Goal: Information Seeking & Learning: Learn about a topic

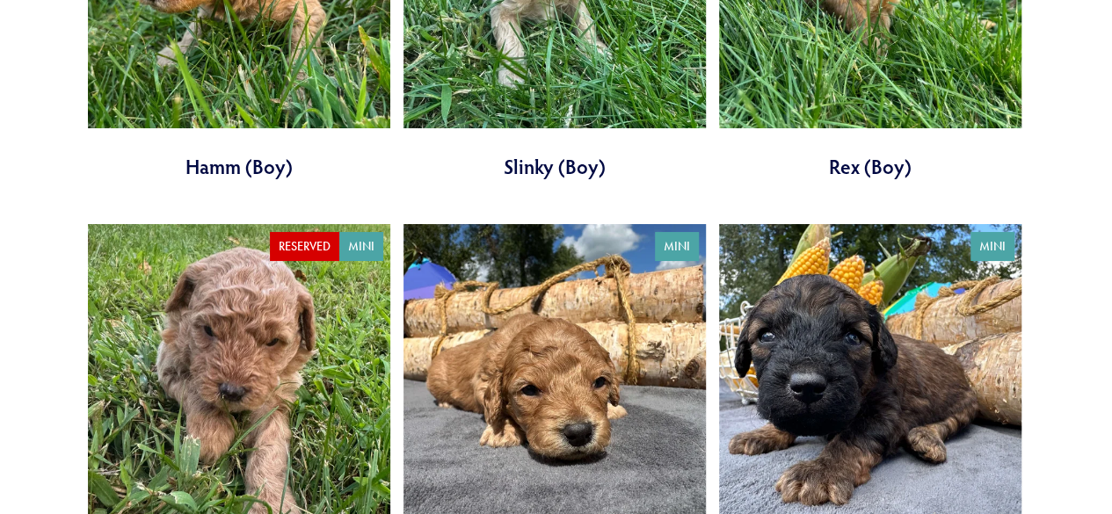
scroll to position [3351, 0]
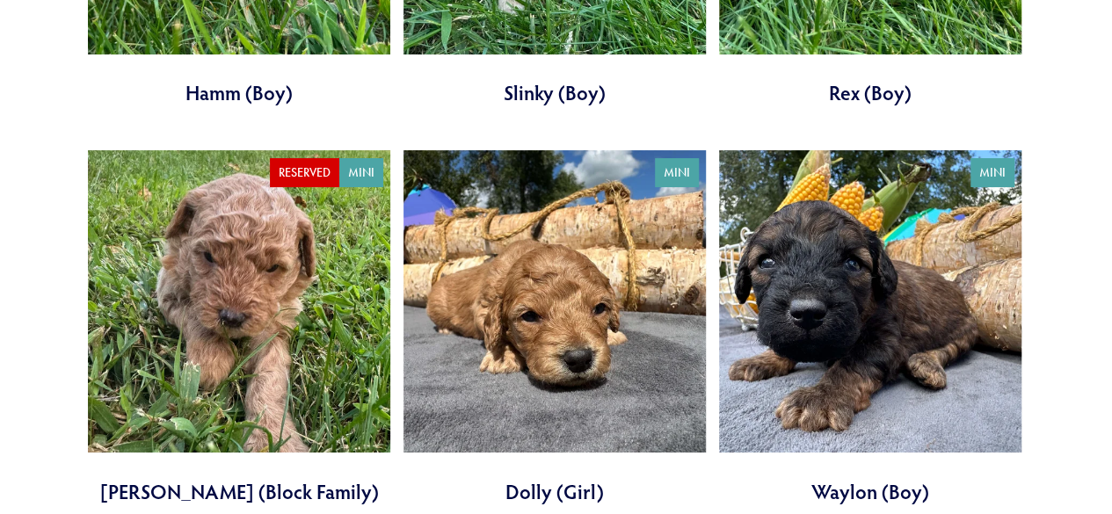
drag, startPoint x: 1120, startPoint y: 34, endPoint x: 1101, endPoint y: 272, distance: 238.2
click at [1101, 272] on html "No results found. Cart 0 About Our Pups" at bounding box center [556, 123] width 1112 height 6948
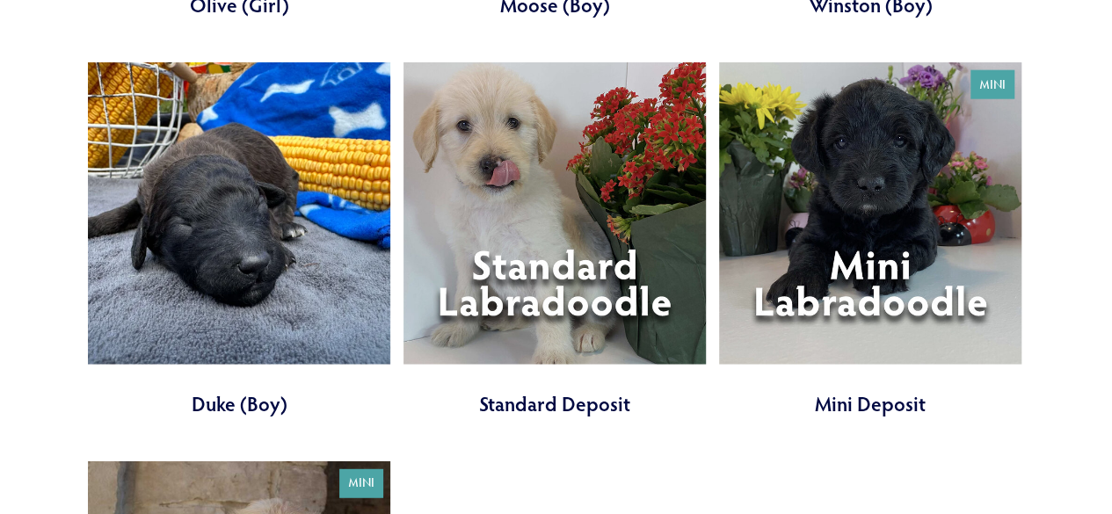
scroll to position [5384, 0]
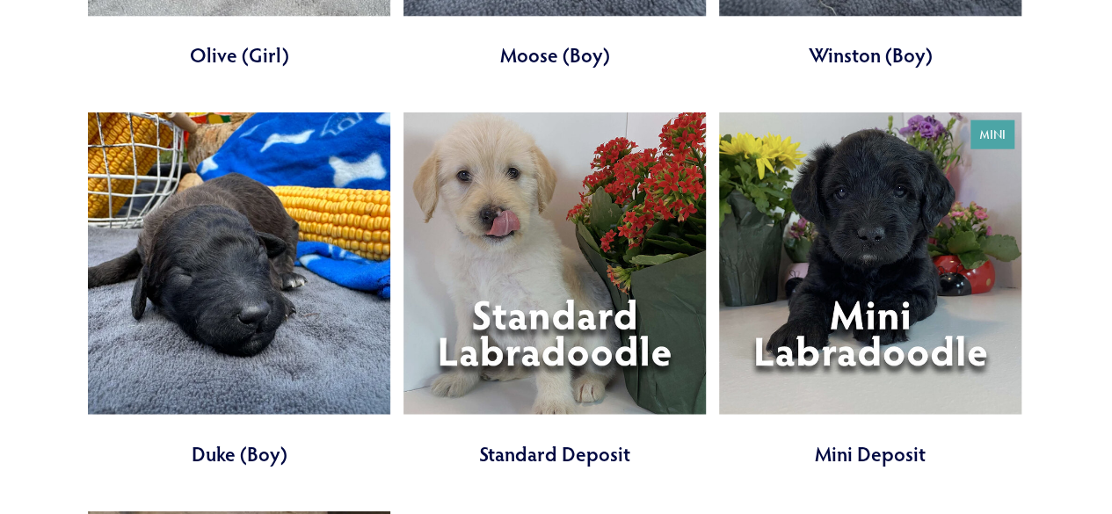
click at [527, 253] on link at bounding box center [555, 290] width 303 height 355
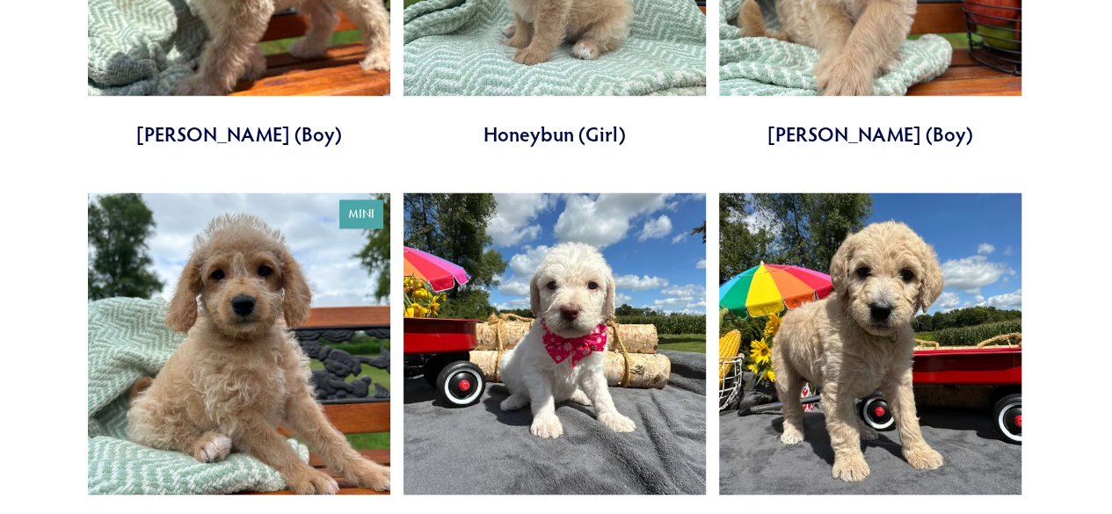
scroll to position [1405, 0]
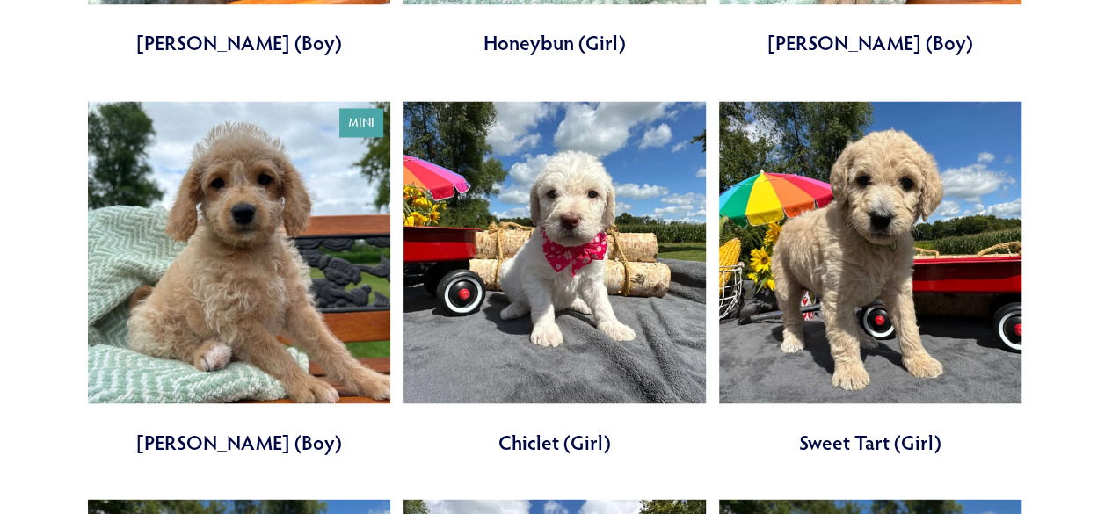
click at [810, 231] on link at bounding box center [870, 278] width 303 height 355
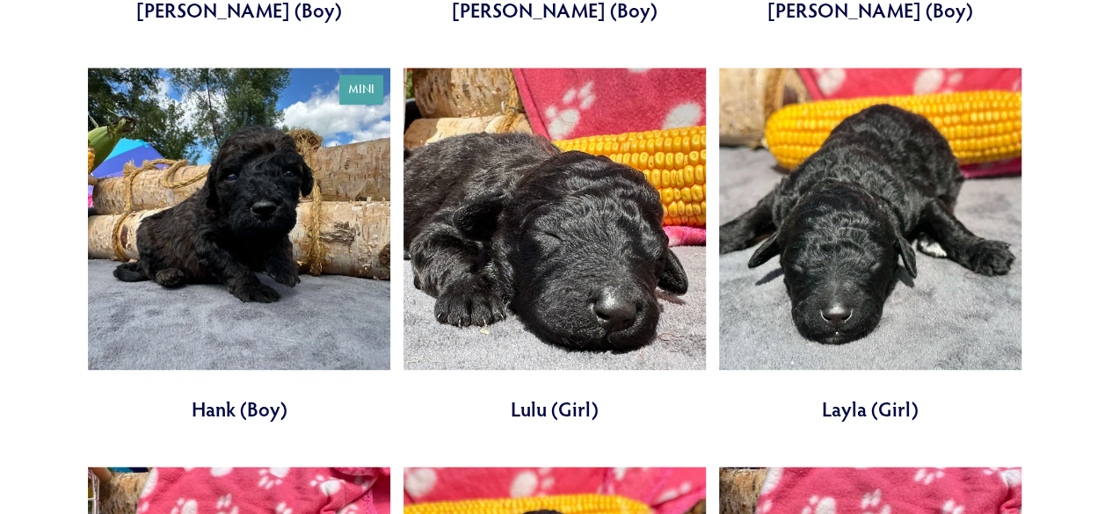
scroll to position [4248, 0]
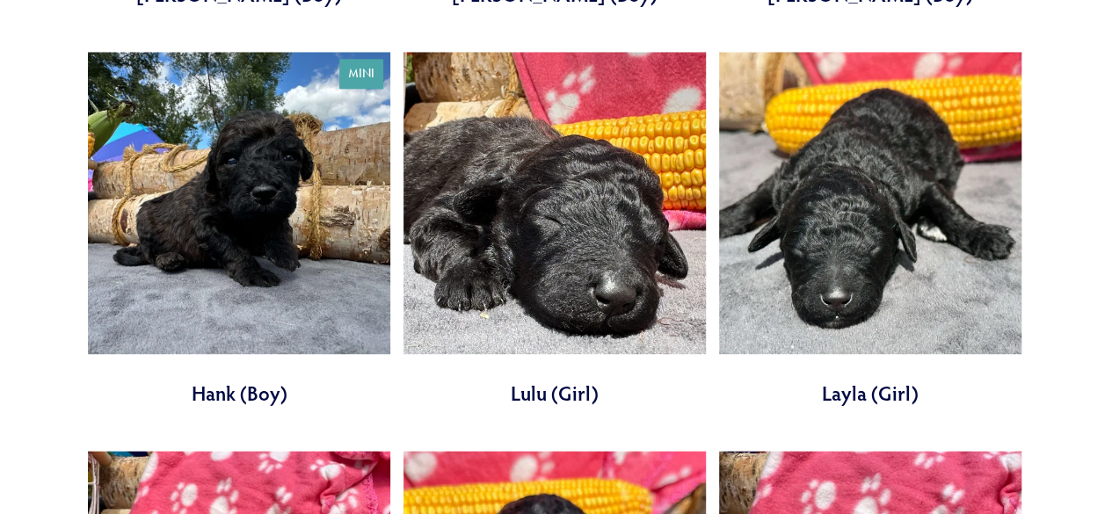
click at [244, 252] on link at bounding box center [239, 229] width 303 height 355
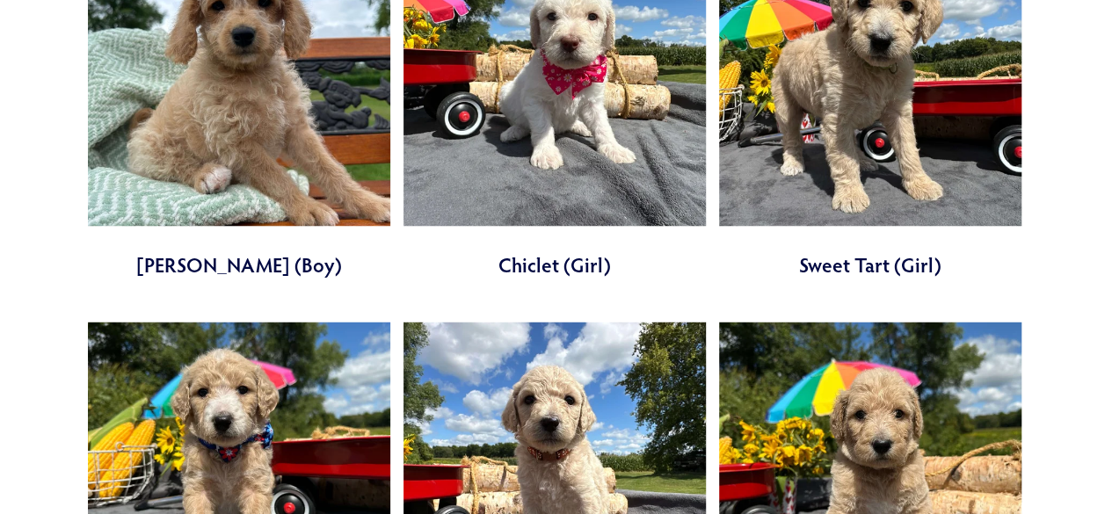
scroll to position [0, 0]
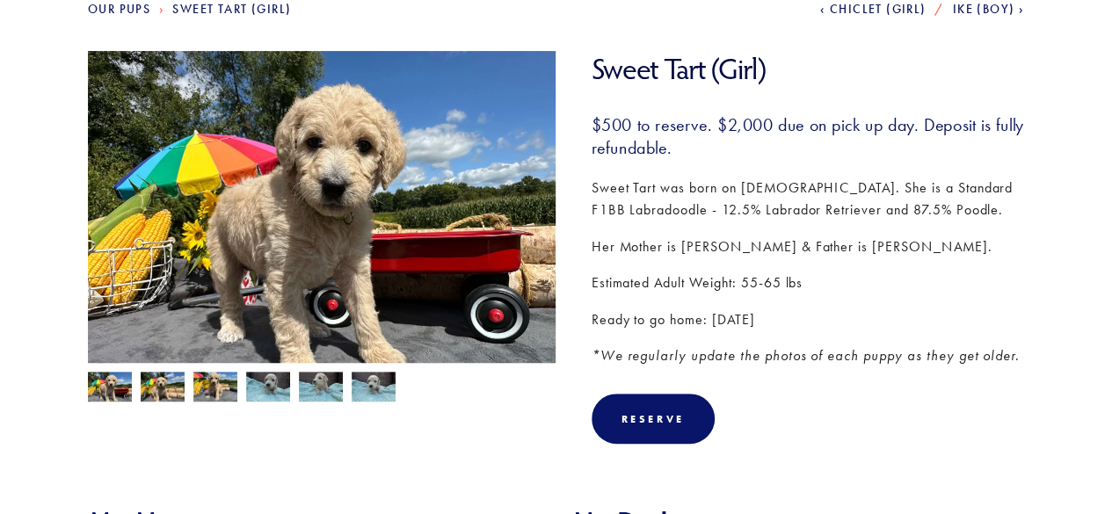
scroll to position [239, 0]
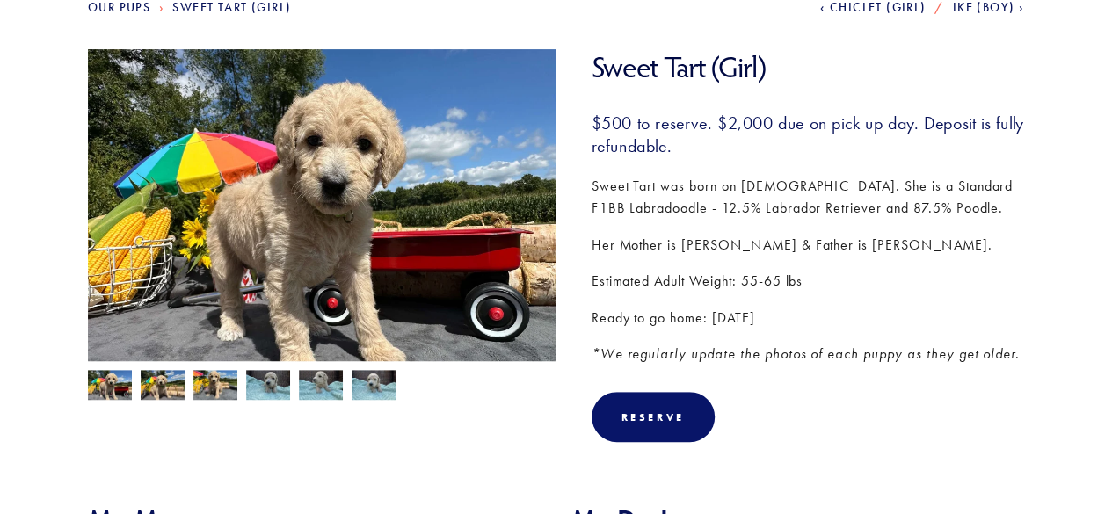
click at [207, 383] on img at bounding box center [215, 386] width 44 height 33
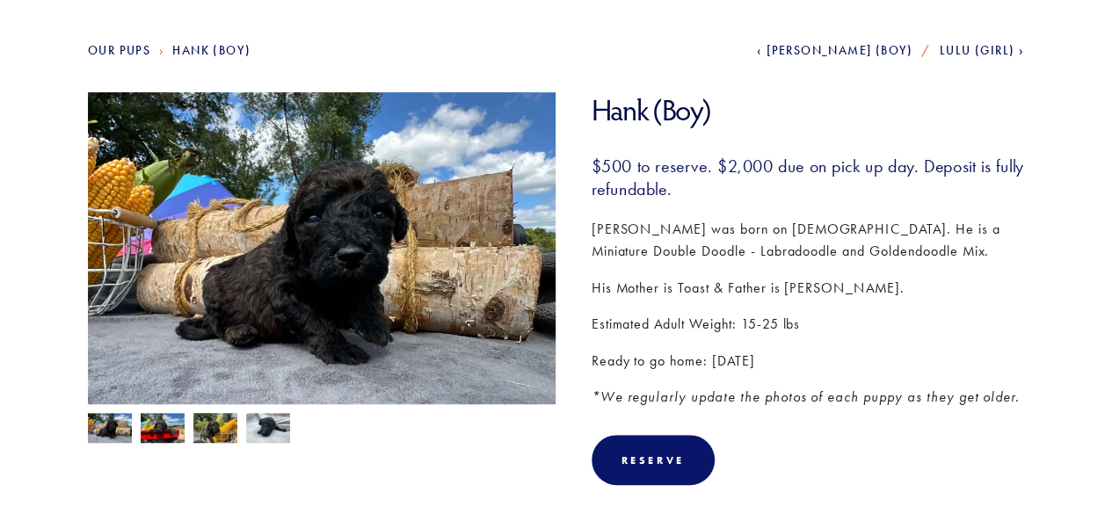
scroll to position [199, 0]
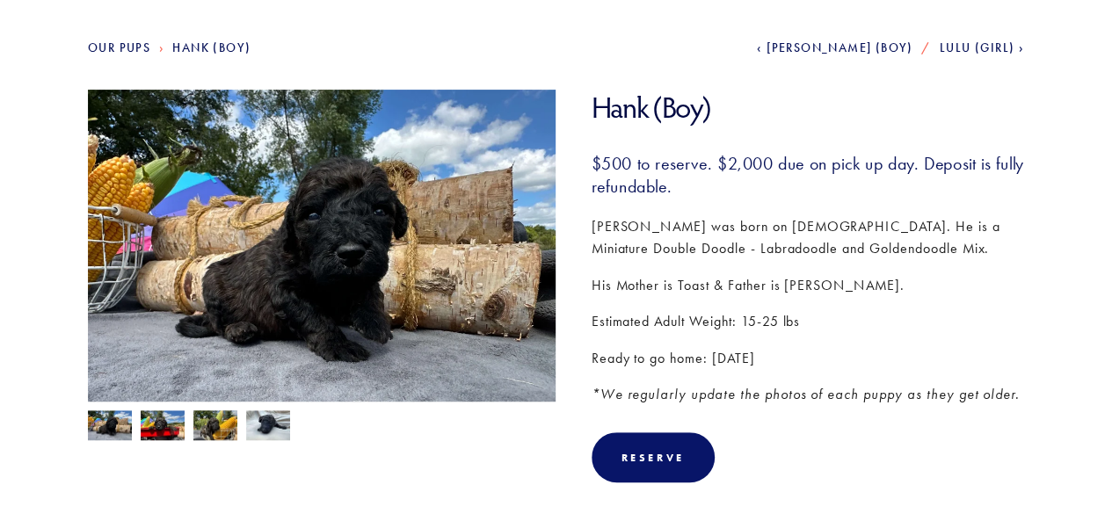
drag, startPoint x: 1116, startPoint y: 65, endPoint x: 1112, endPoint y: 122, distance: 57.3
click at [756, 321] on p "Estimated Adult Weight: 15-25 lbs" at bounding box center [809, 321] width 434 height 23
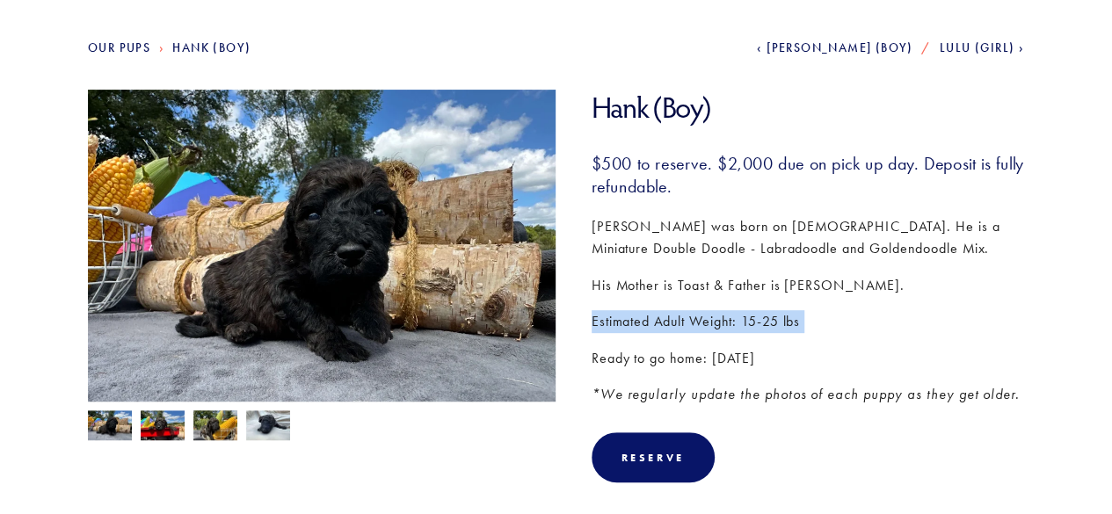
click at [756, 321] on p "Estimated Adult Weight: 15-25 lbs" at bounding box center [809, 321] width 434 height 23
click at [159, 430] on img at bounding box center [163, 427] width 44 height 33
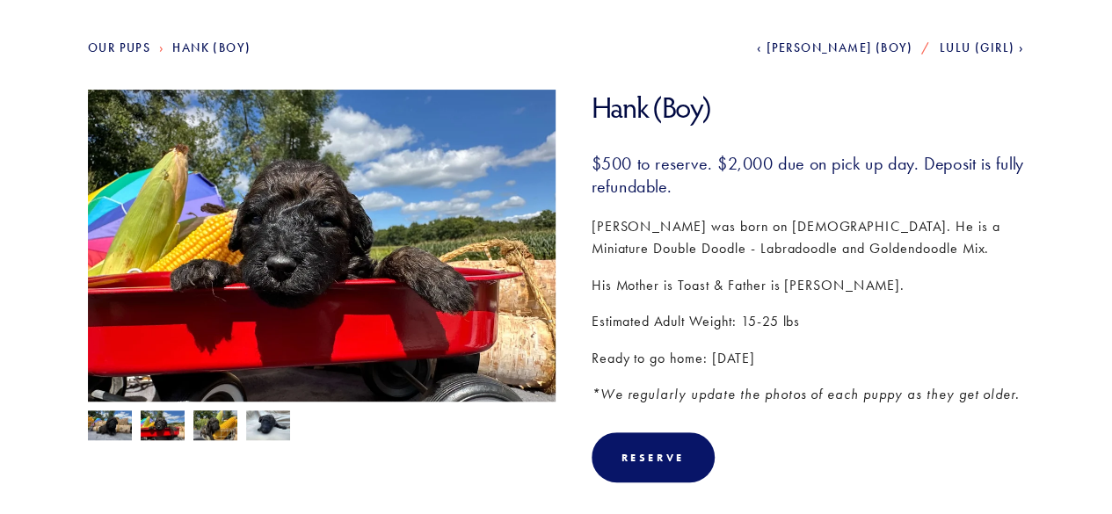
click at [212, 427] on img at bounding box center [215, 425] width 44 height 33
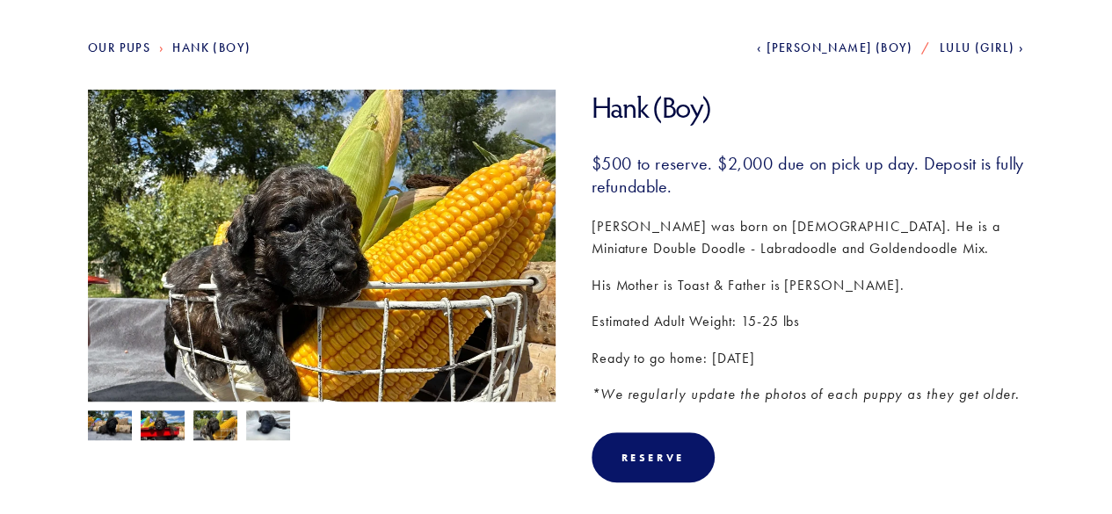
click at [262, 426] on img at bounding box center [268, 427] width 44 height 33
